Goal: Task Accomplishment & Management: Manage account settings

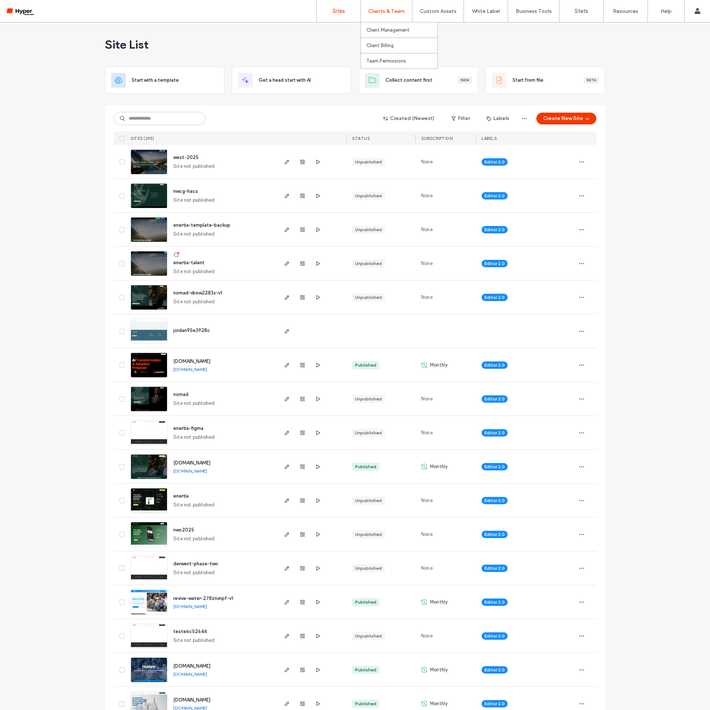
click at [385, 14] on label "Clients & Team" at bounding box center [386, 11] width 36 height 6
click at [385, 30] on label "Client Management" at bounding box center [387, 30] width 43 height 6
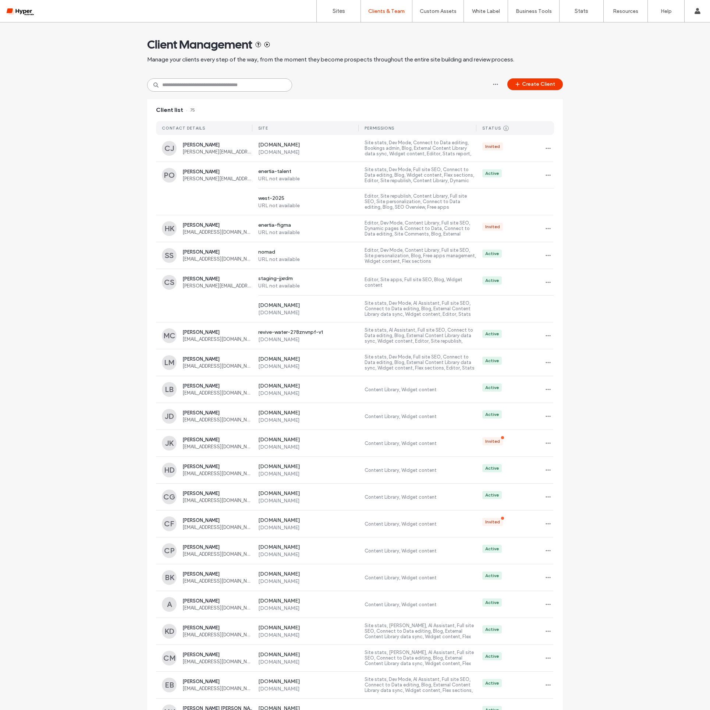
click at [200, 87] on input at bounding box center [219, 84] width 145 height 13
click at [215, 89] on input at bounding box center [219, 84] width 145 height 13
click at [543, 82] on button "Create Client" at bounding box center [535, 84] width 56 height 12
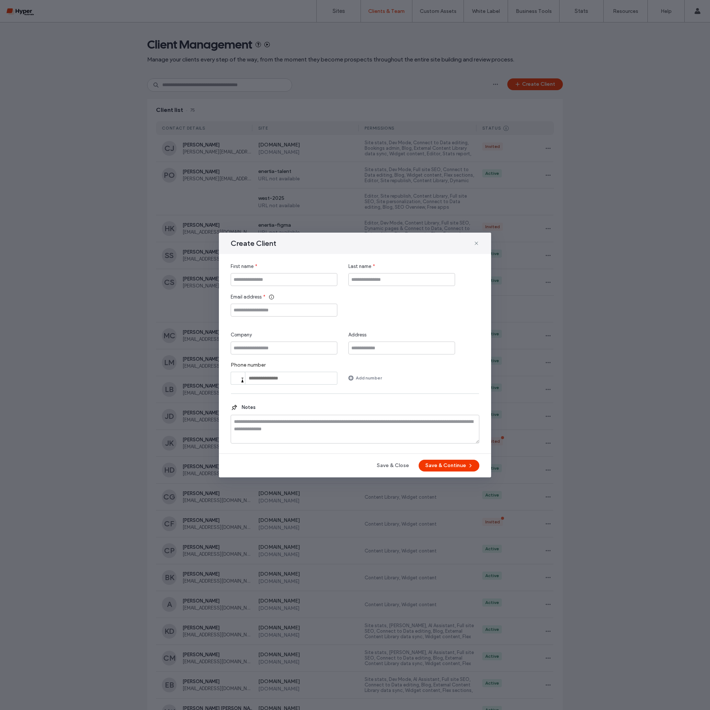
click at [304, 317] on div "First name * Last name * Email address * Company Address Phone number Phone Add…" at bounding box center [355, 324] width 249 height 122
click at [305, 312] on input "Email address" at bounding box center [284, 309] width 107 height 13
paste input "**********"
type input "**********"
click at [282, 280] on input "First name" at bounding box center [284, 279] width 107 height 13
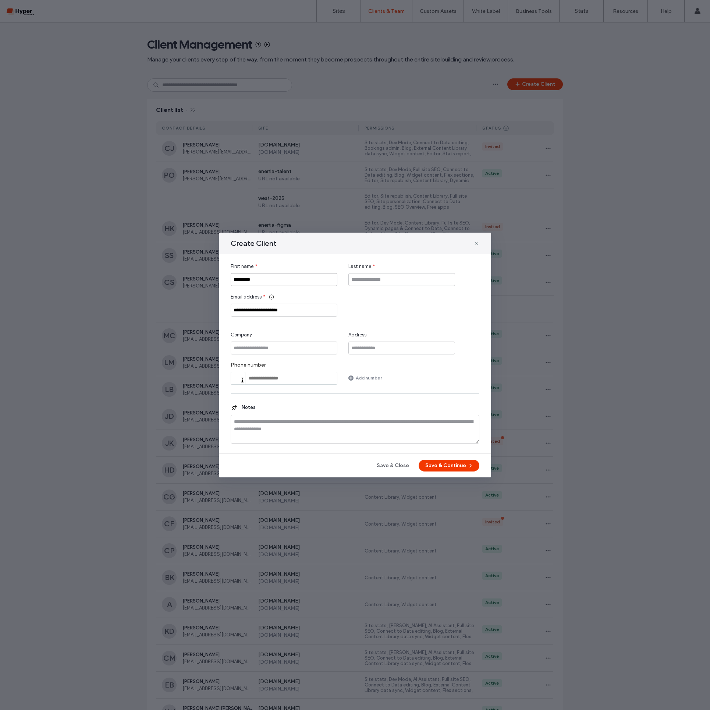
type input "*********"
type input "**********"
click at [268, 344] on input "Company" at bounding box center [284, 347] width 107 height 13
type input "*********"
click at [386, 429] on textarea at bounding box center [355, 429] width 249 height 29
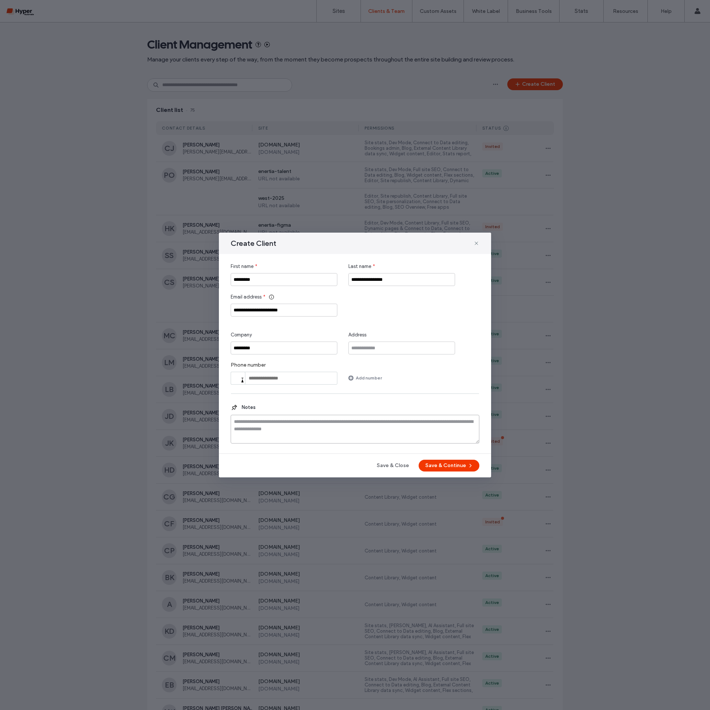
click at [386, 429] on textarea at bounding box center [355, 429] width 249 height 29
paste textarea "**********"
type textarea "**********"
click at [465, 465] on button "Save & Continue" at bounding box center [449, 465] width 61 height 12
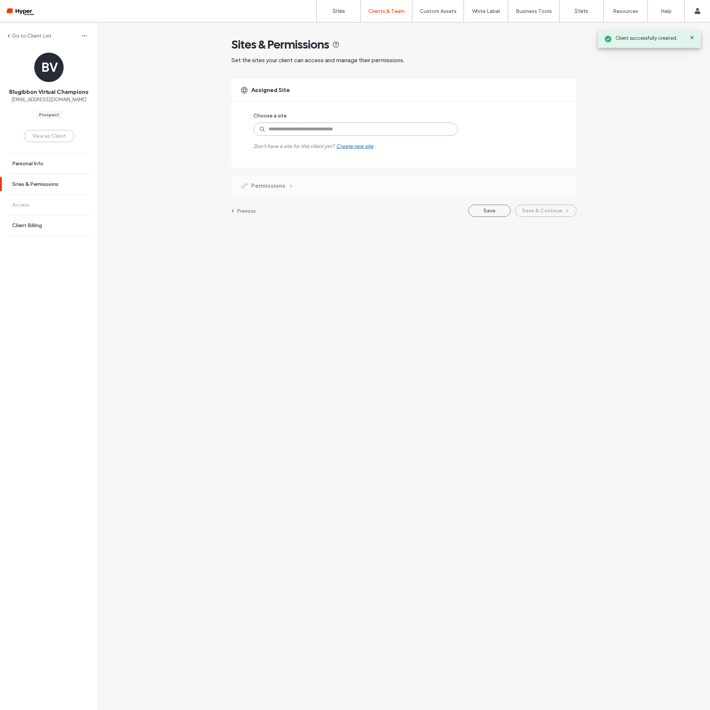
click at [324, 131] on input at bounding box center [355, 128] width 204 height 13
type input "***"
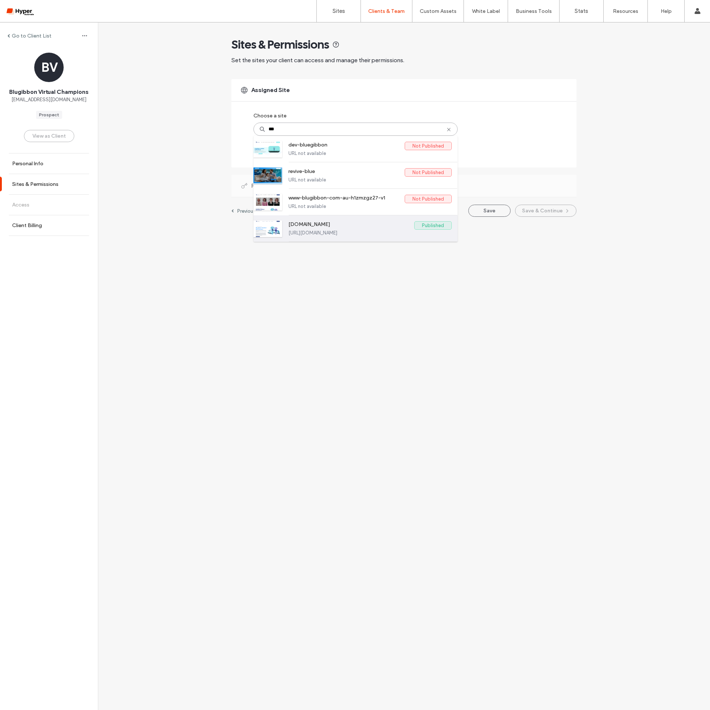
click at [370, 228] on label "www.blugibbon.com.au" at bounding box center [351, 225] width 126 height 9
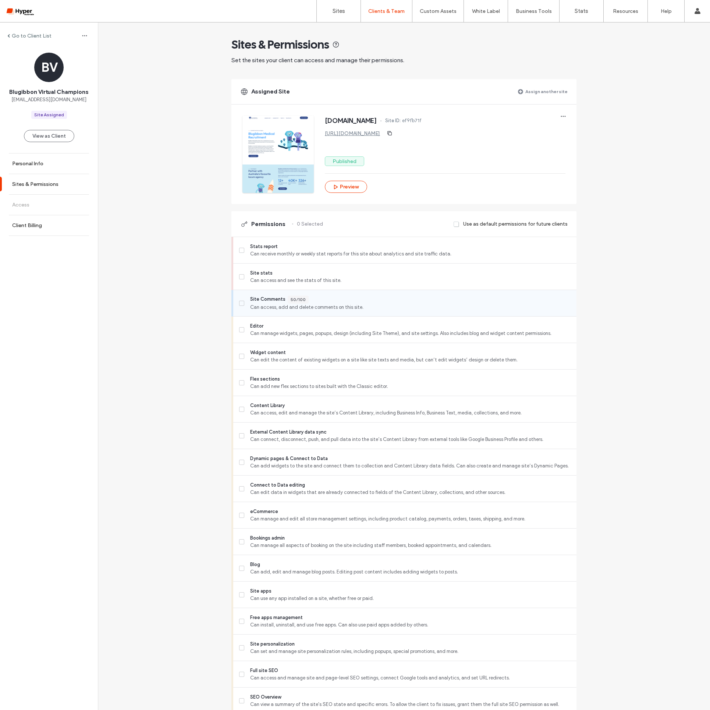
click at [250, 302] on span "Site Comments" at bounding box center [267, 299] width 35 height 8
click at [241, 327] on span at bounding box center [241, 329] width 5 height 5
click at [242, 409] on label "Content Library Can access, edit and manage the site’s Content Library, includi…" at bounding box center [404, 409] width 331 height 15
click at [243, 462] on label "Dynamic pages & Connect to Data Can add widgets to the site and connect them to…" at bounding box center [404, 462] width 331 height 15
click at [243, 461] on label "Dynamic pages & Connect to Data Can add widgets to the site and connect them to…" at bounding box center [404, 462] width 331 height 15
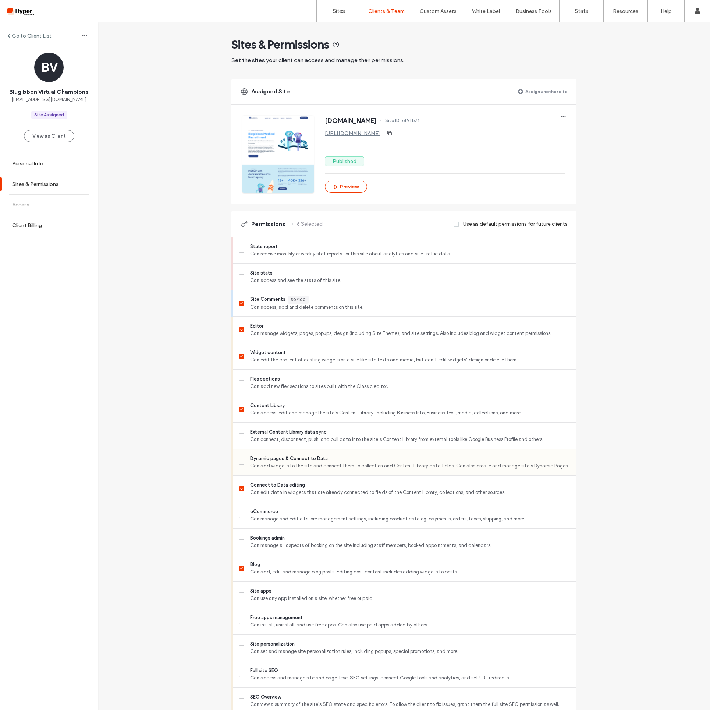
click at [241, 459] on label "Dynamic pages & Connect to Data Can add widgets to the site and connect them to…" at bounding box center [404, 462] width 331 height 15
click at [239, 458] on label "Dynamic pages & Connect to Data Can add widgets to the site and connect them to…" at bounding box center [404, 462] width 331 height 15
click at [240, 487] on icon at bounding box center [241, 488] width 3 height 2
click at [239, 489] on span at bounding box center [241, 488] width 5 height 5
click at [241, 466] on label "Dynamic pages & Connect to Data Can add widgets to the site and connect them to…" at bounding box center [404, 462] width 331 height 15
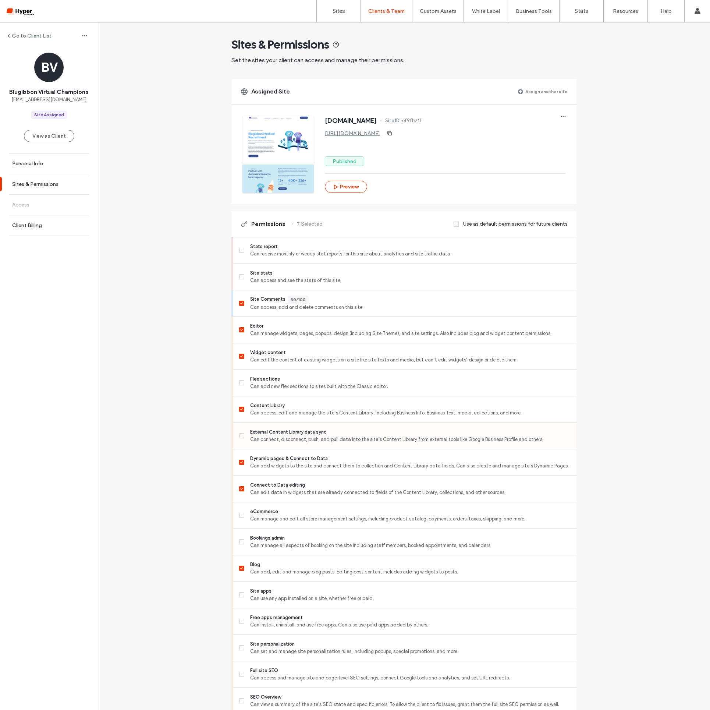
click at [243, 443] on div "External Content Library data sync Can connect, disconnect, push, and pull data…" at bounding box center [407, 435] width 337 height 26
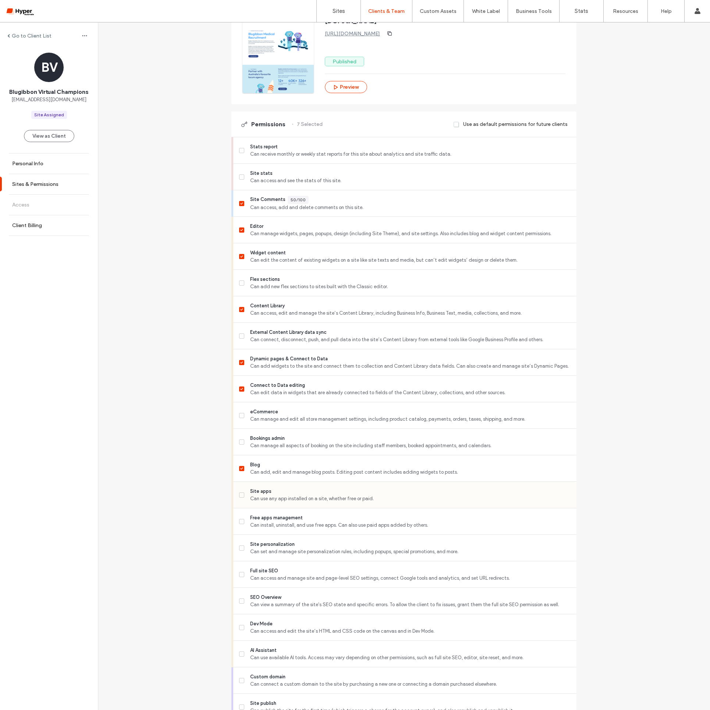
scroll to position [107, 0]
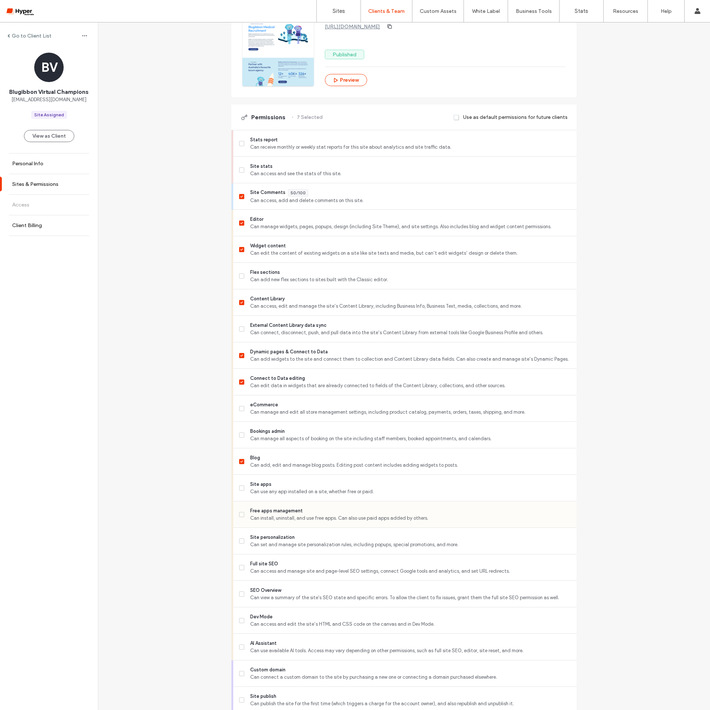
click at [240, 512] on span at bounding box center [241, 514] width 5 height 5
click at [241, 568] on span at bounding box center [241, 567] width 5 height 5
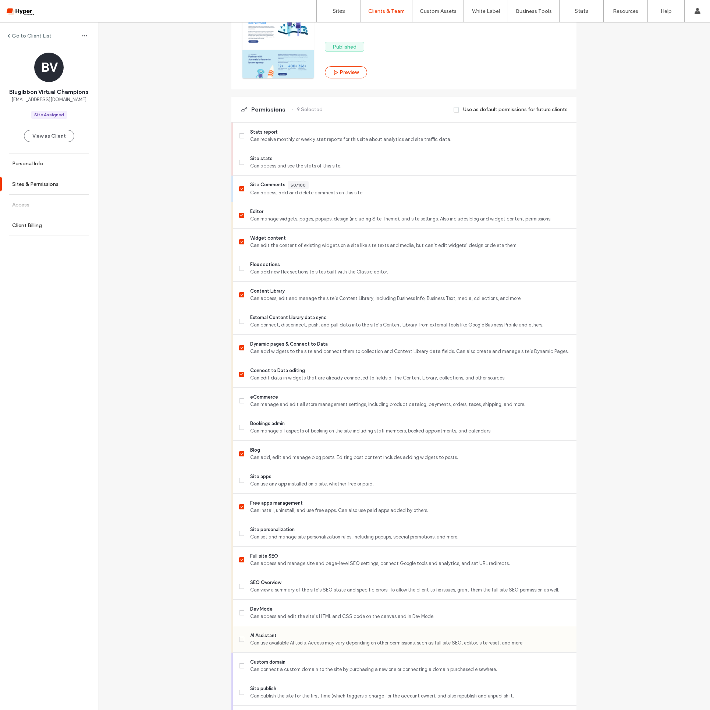
scroll to position [124, 0]
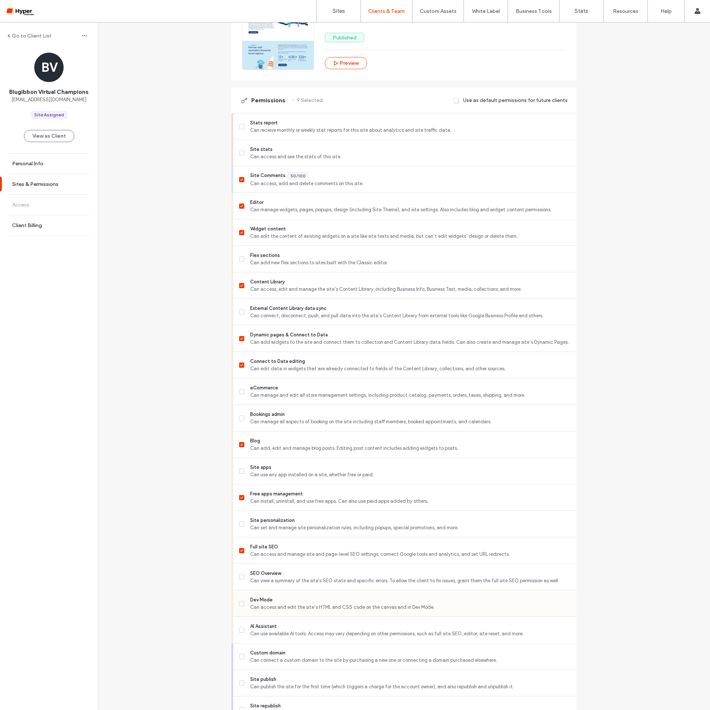
click at [239, 599] on label "Dev Mode Can access and edit the site’s HTML and CSS code on the canvas and in …" at bounding box center [404, 603] width 331 height 15
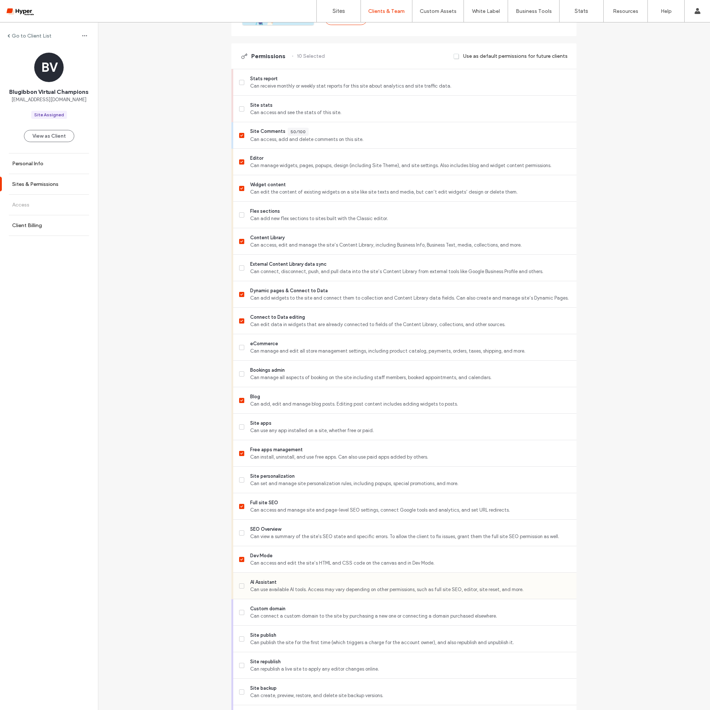
scroll to position [200, 0]
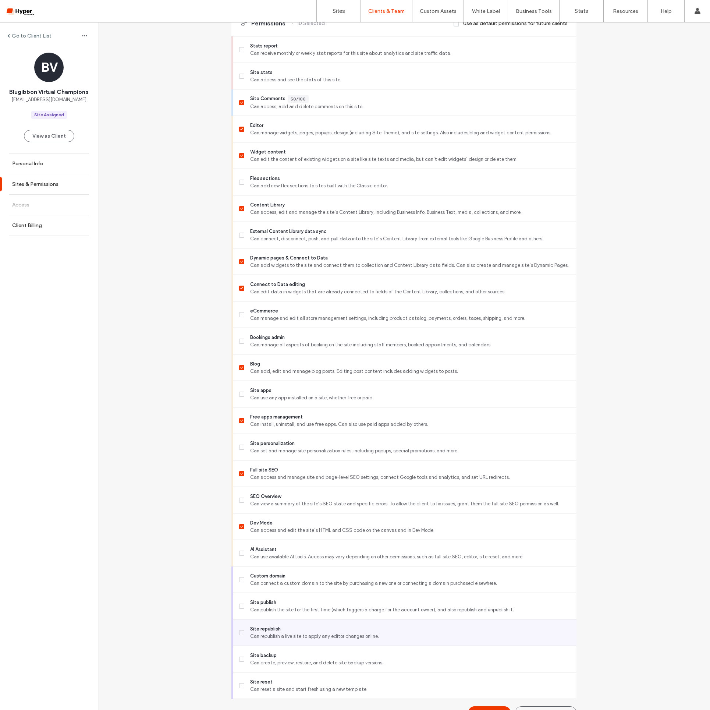
click at [243, 632] on label "Site republish Can republish a live site to apply any editor changes online." at bounding box center [404, 632] width 331 height 15
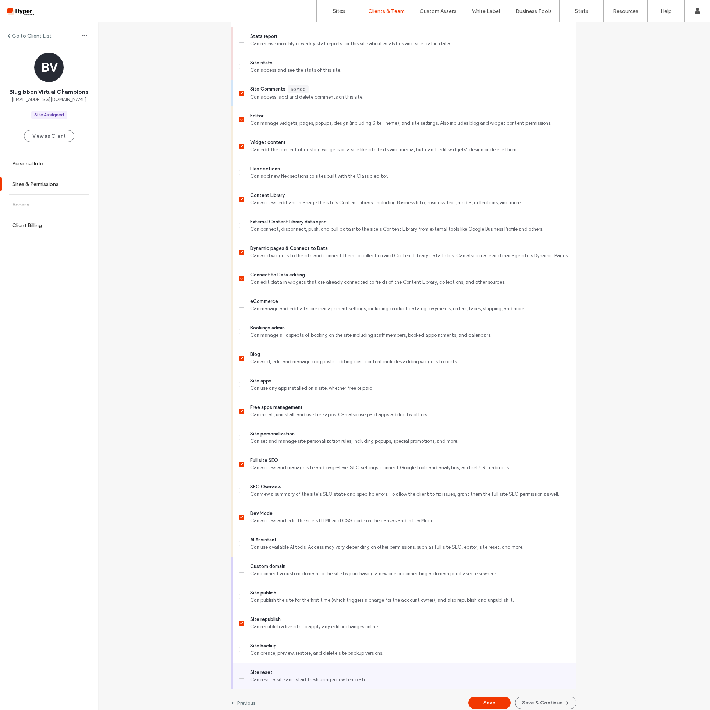
scroll to position [216, 0]
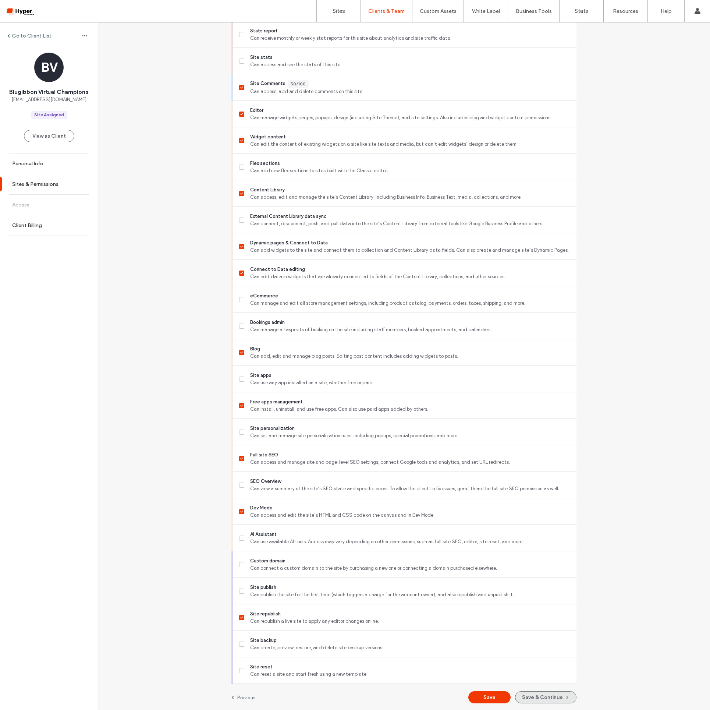
click at [533, 697] on button "Save & Continue" at bounding box center [545, 697] width 61 height 12
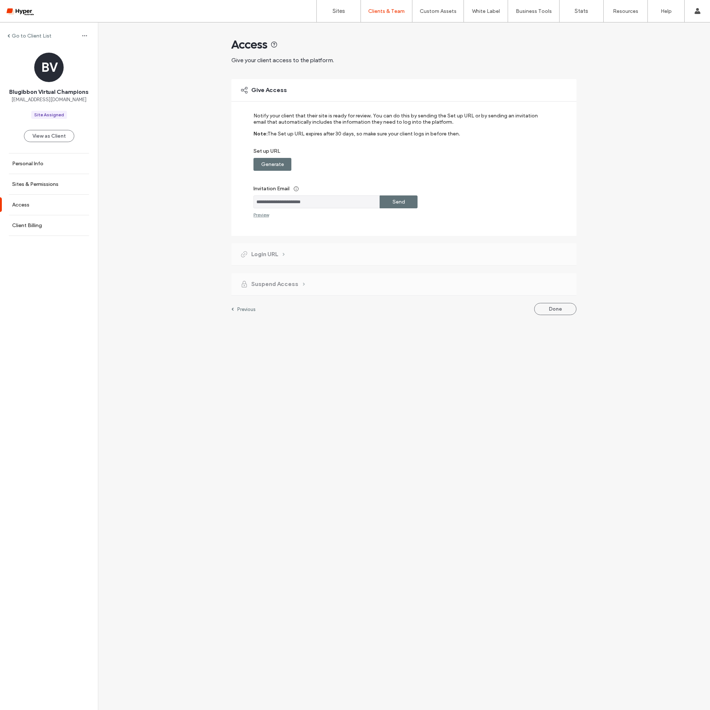
click at [276, 163] on label "Generate" at bounding box center [272, 164] width 23 height 14
click at [407, 166] on div "Copy" at bounding box center [399, 164] width 38 height 13
click at [407, 204] on div "Send" at bounding box center [399, 201] width 38 height 13
click at [407, 204] on label "Resend" at bounding box center [399, 202] width 18 height 14
click at [369, 10] on label "Clients & Team" at bounding box center [386, 11] width 36 height 6
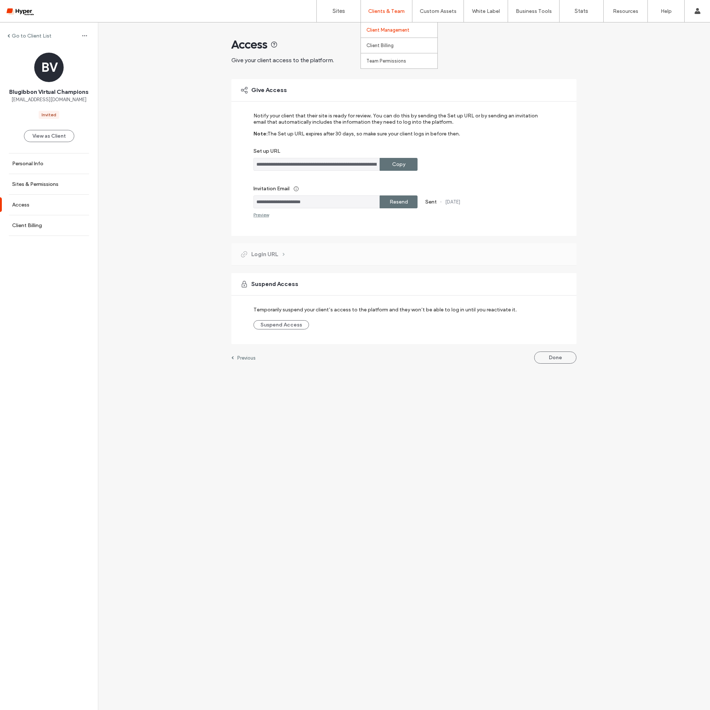
click at [388, 31] on label "Client Management" at bounding box center [387, 30] width 43 height 6
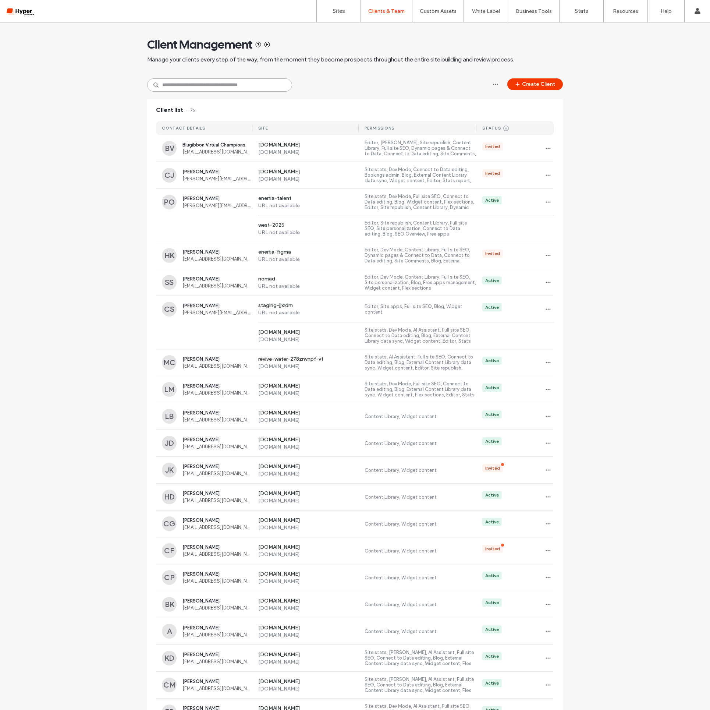
click at [200, 85] on input at bounding box center [219, 84] width 145 height 13
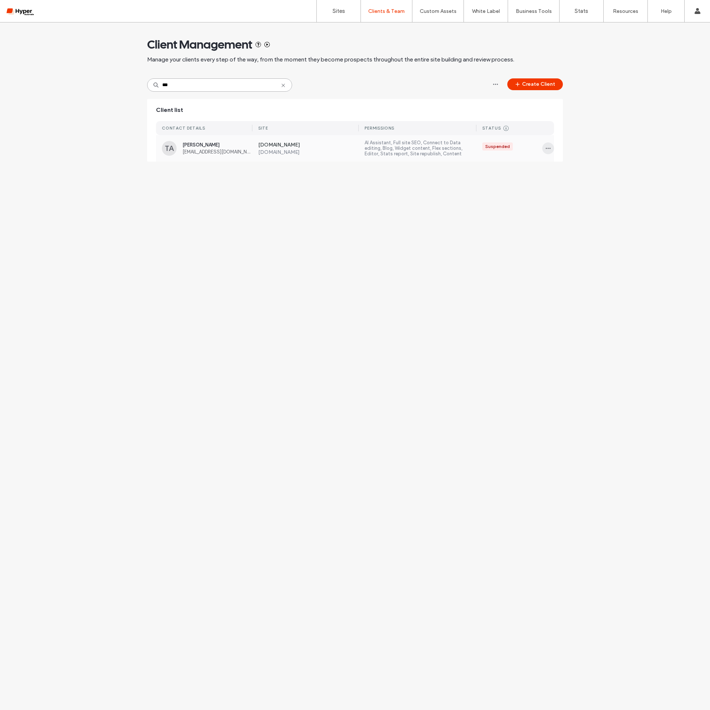
type input "***"
click at [550, 150] on icon "button" at bounding box center [548, 148] width 6 height 6
click at [560, 199] on span "Delete client" at bounding box center [571, 195] width 28 height 7
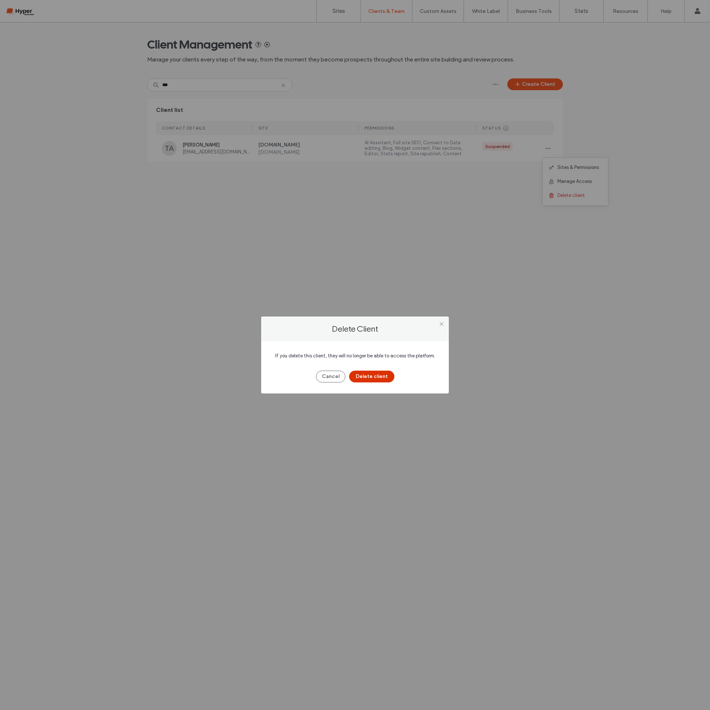
click at [366, 376] on button "Delete client" at bounding box center [371, 376] width 45 height 12
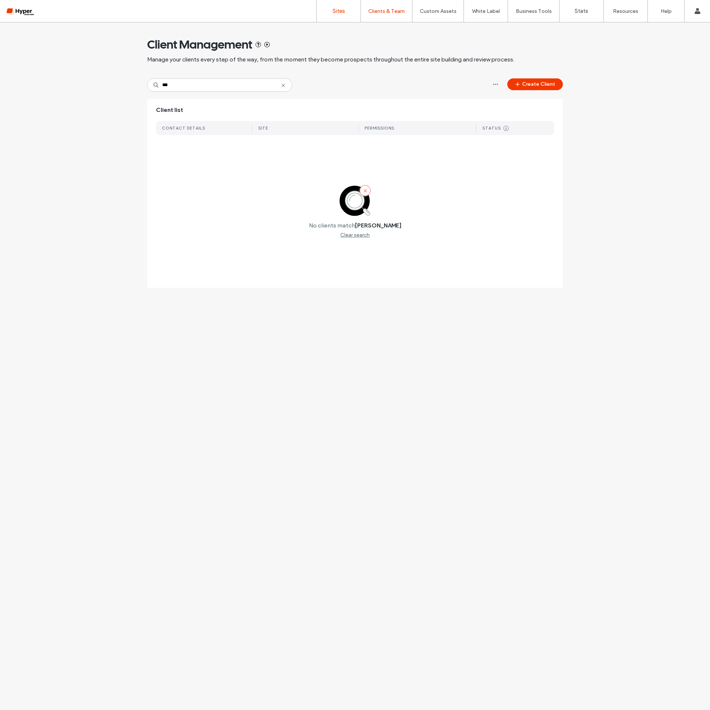
click at [340, 11] on label "Sites" at bounding box center [339, 11] width 13 height 7
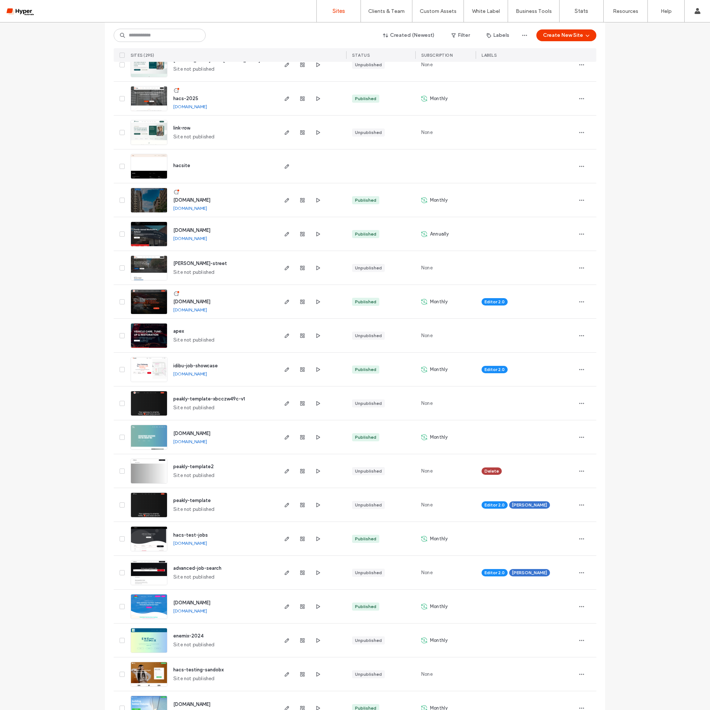
scroll to position [1305, 0]
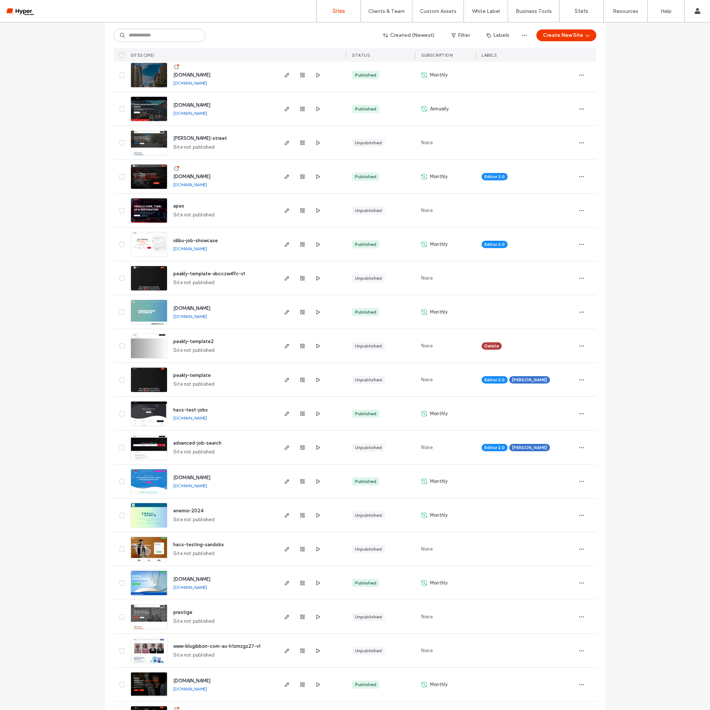
click at [198, 678] on span "www.hyperautomate.com.au" at bounding box center [191, 681] width 37 height 6
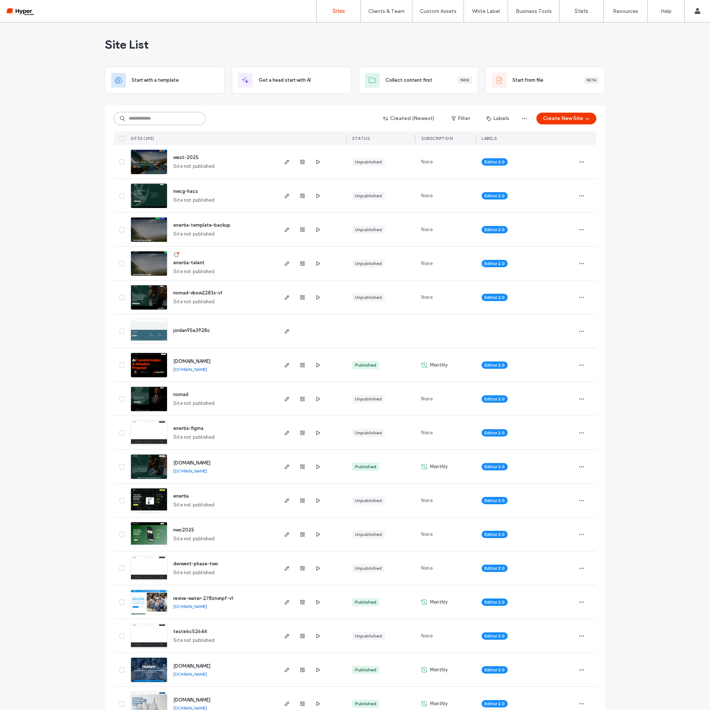
click at [161, 121] on input at bounding box center [160, 118] width 92 height 13
type input "********"
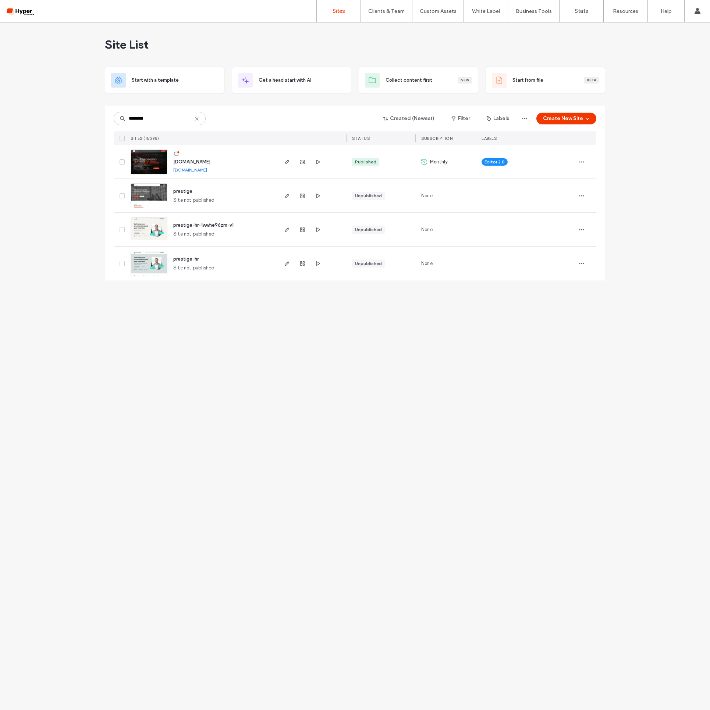
click at [210, 161] on span "www.prestigestaffing.com.au" at bounding box center [191, 162] width 37 height 6
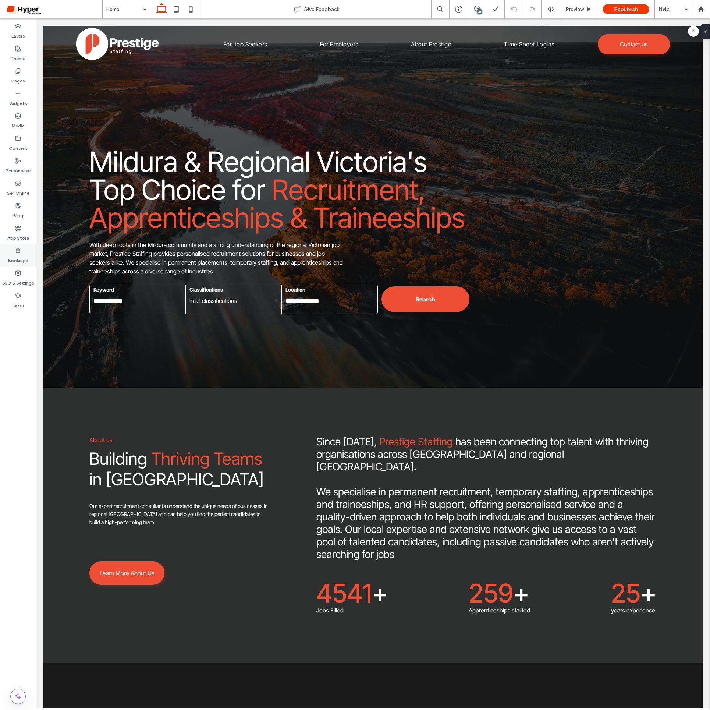
click at [24, 256] on label "Bookings" at bounding box center [18, 258] width 20 height 10
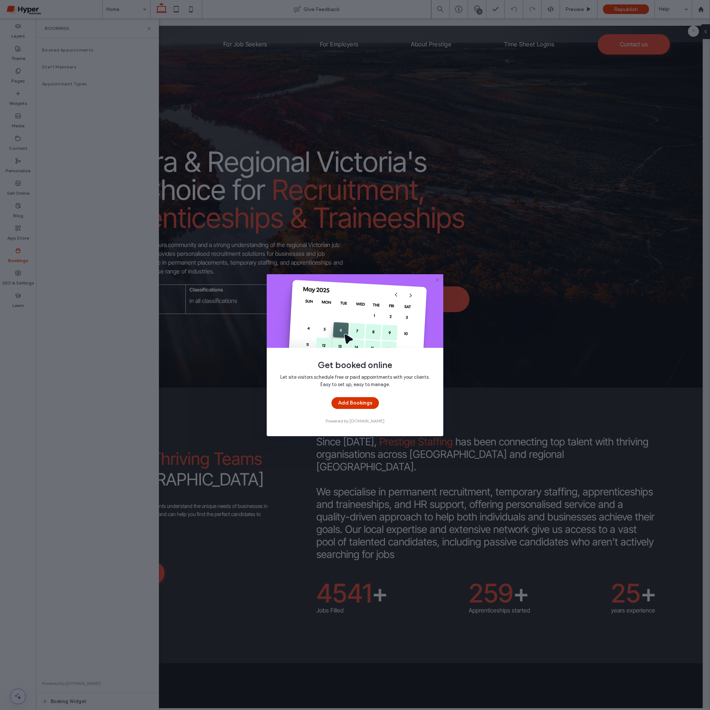
click at [337, 398] on button "Add Bookings" at bounding box center [354, 403] width 47 height 12
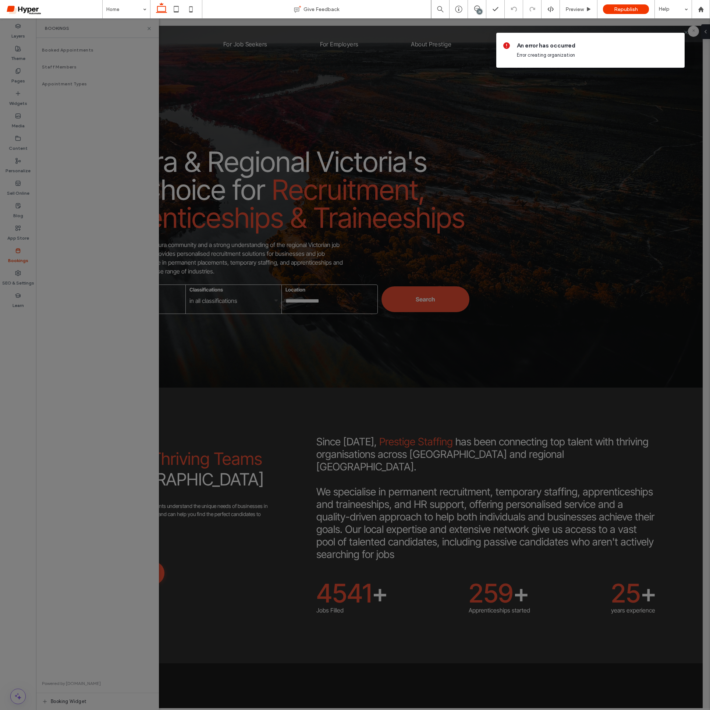
click at [689, 32] on div at bounding box center [686, 32] width 9 height 6
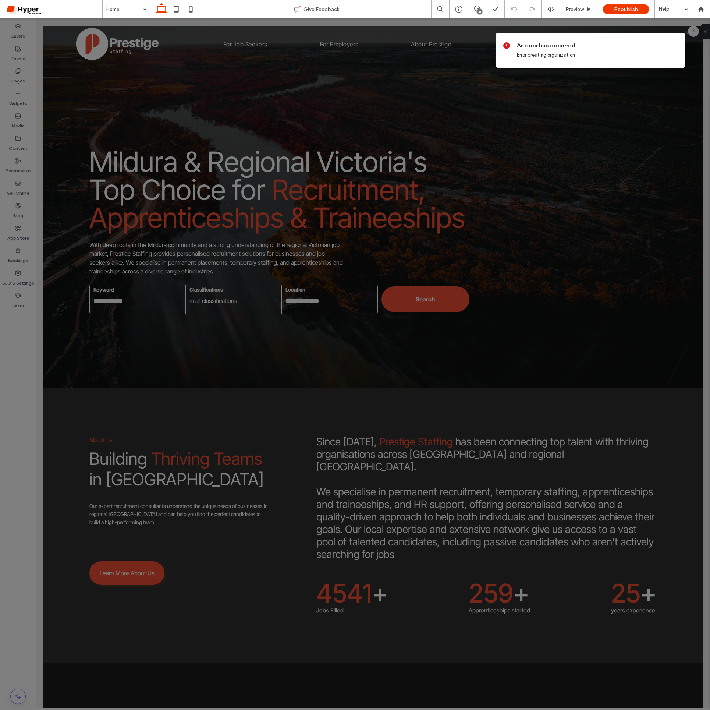
click at [577, 49] on span "An error has occurred" at bounding box center [598, 46] width 162 height 8
click at [690, 30] on body ".wqwq-1{fill:#231f20;} .cls-1q, .cls-2q { fill-rule: evenodd; } .cls-2q { fill:…" at bounding box center [355, 355] width 710 height 710
click at [686, 31] on icon at bounding box center [686, 32] width 6 height 6
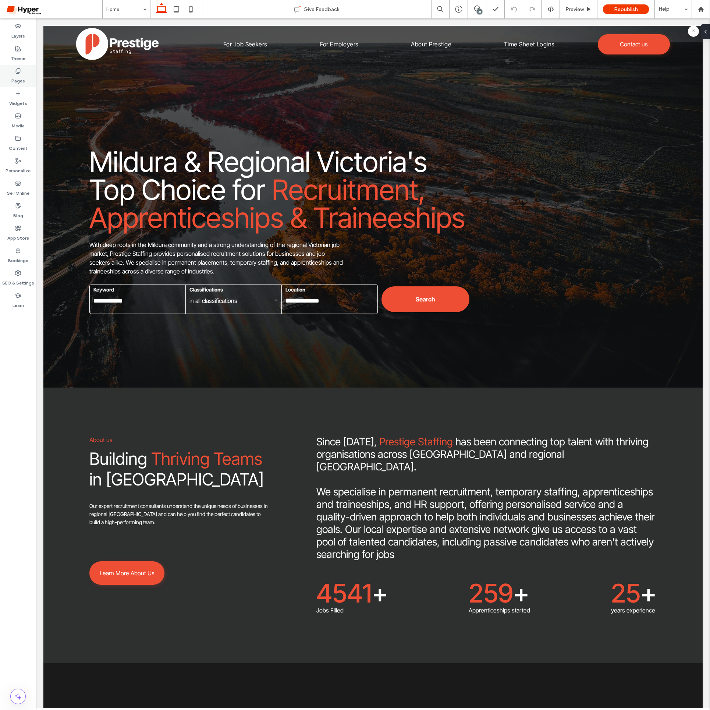
click at [14, 75] on label "Pages" at bounding box center [18, 79] width 14 height 10
